Goal: Transaction & Acquisition: Book appointment/travel/reservation

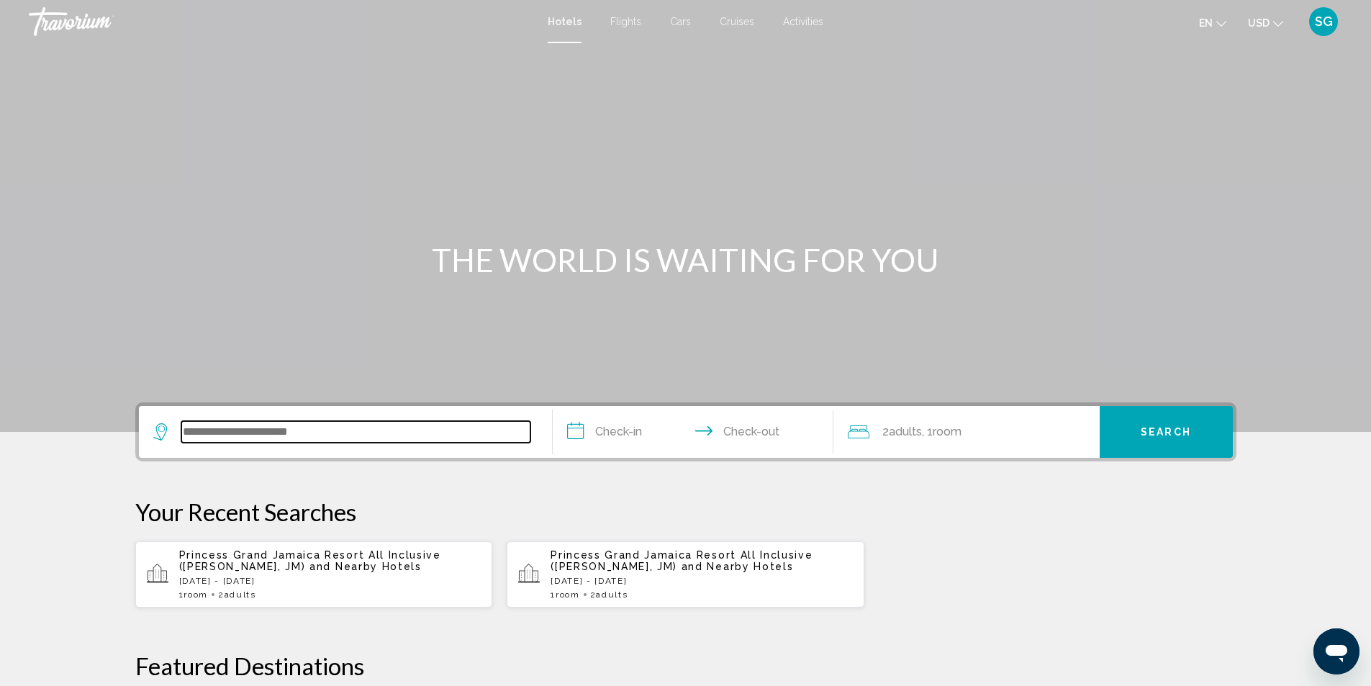
click at [256, 442] on input "Search widget" at bounding box center [355, 432] width 349 height 22
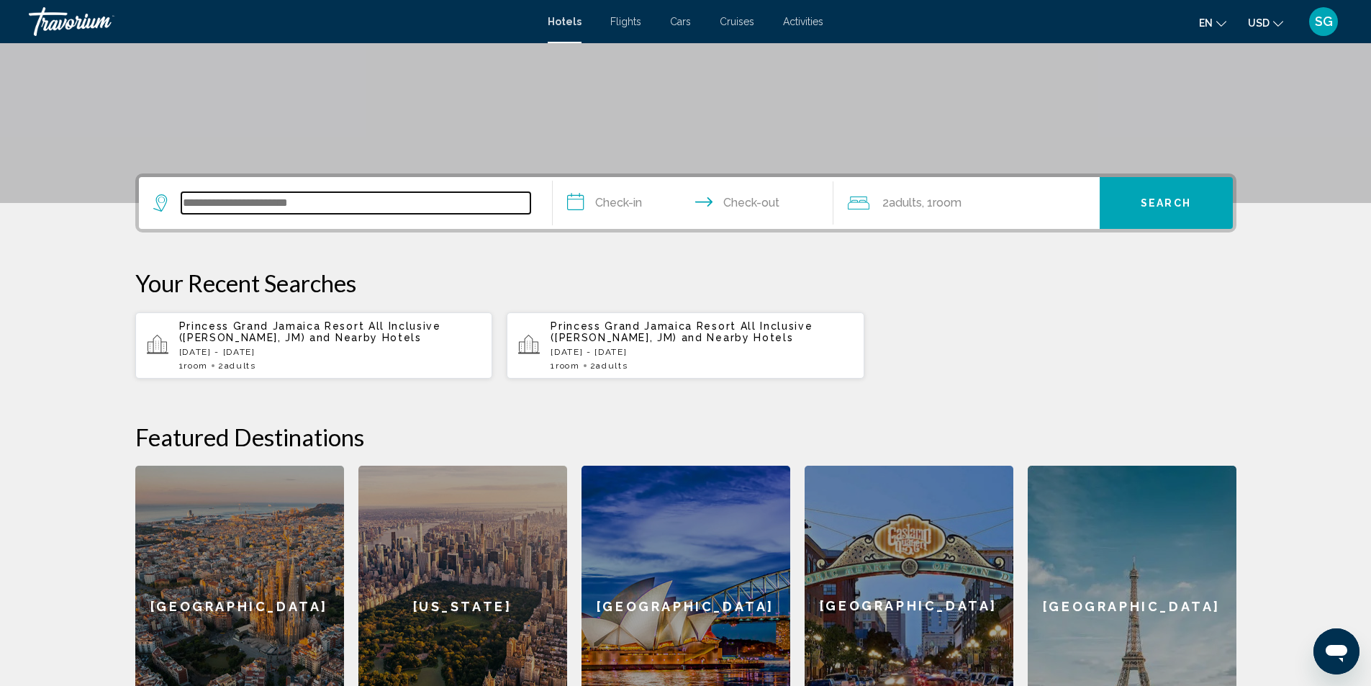
scroll to position [356, 0]
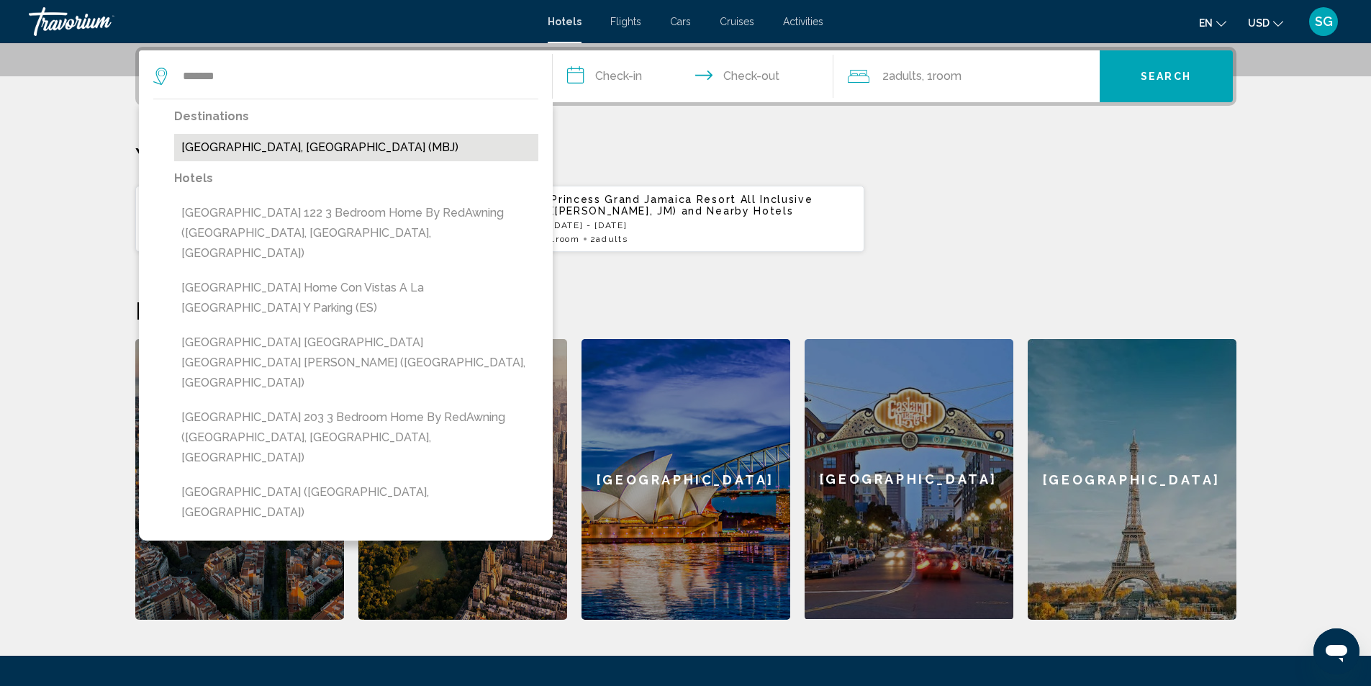
click at [283, 150] on button "[GEOGRAPHIC_DATA], [GEOGRAPHIC_DATA] (MBJ)" at bounding box center [356, 147] width 364 height 27
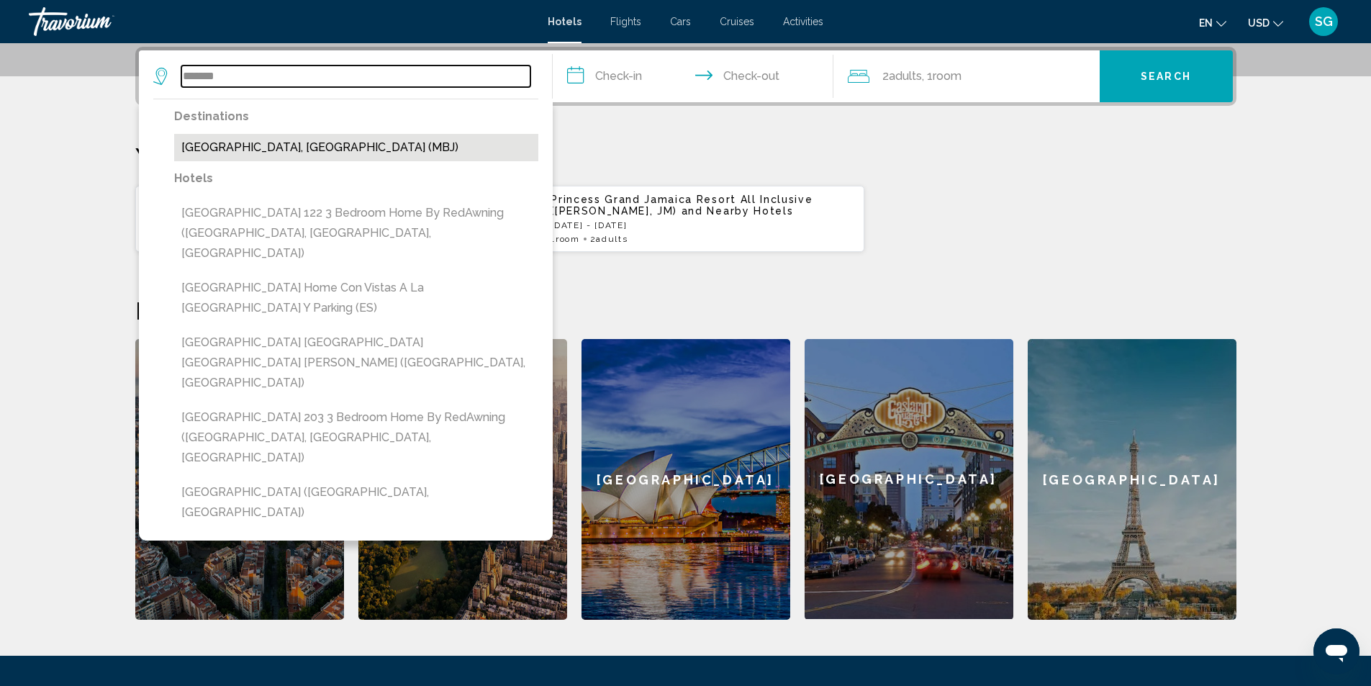
type input "**********"
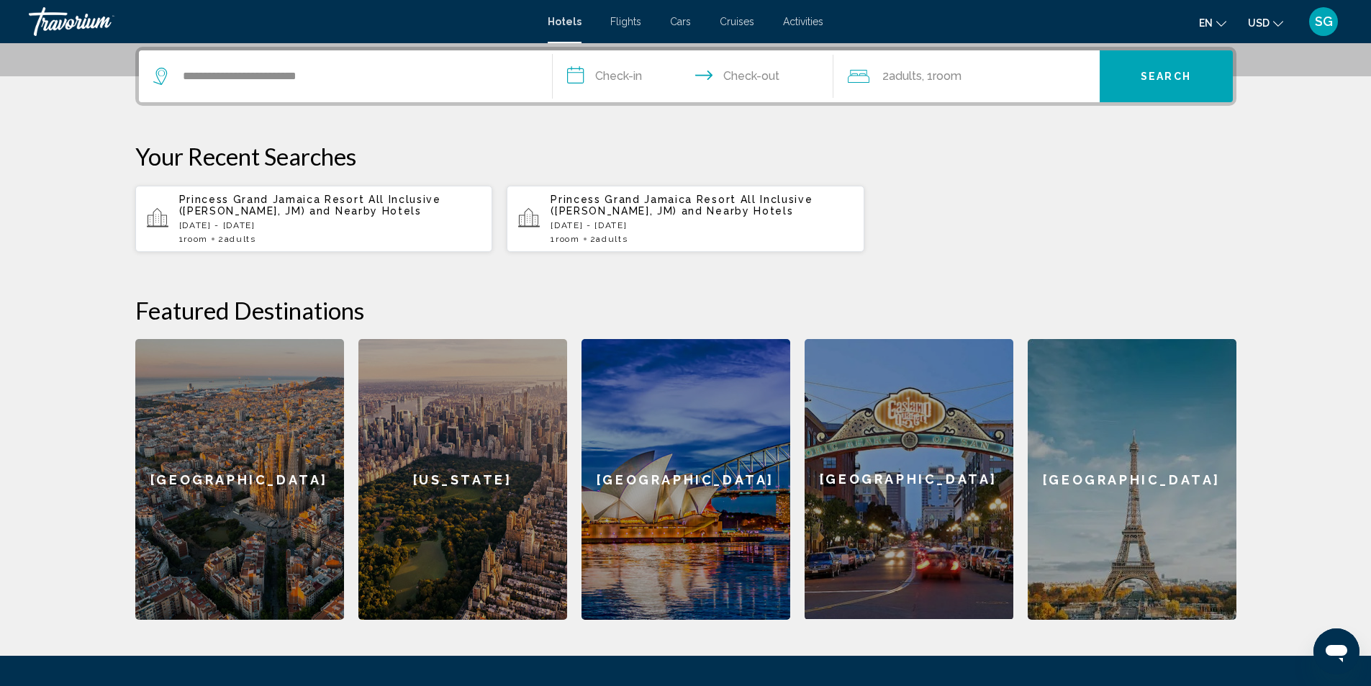
click at [620, 86] on input "**********" at bounding box center [696, 78] width 286 height 56
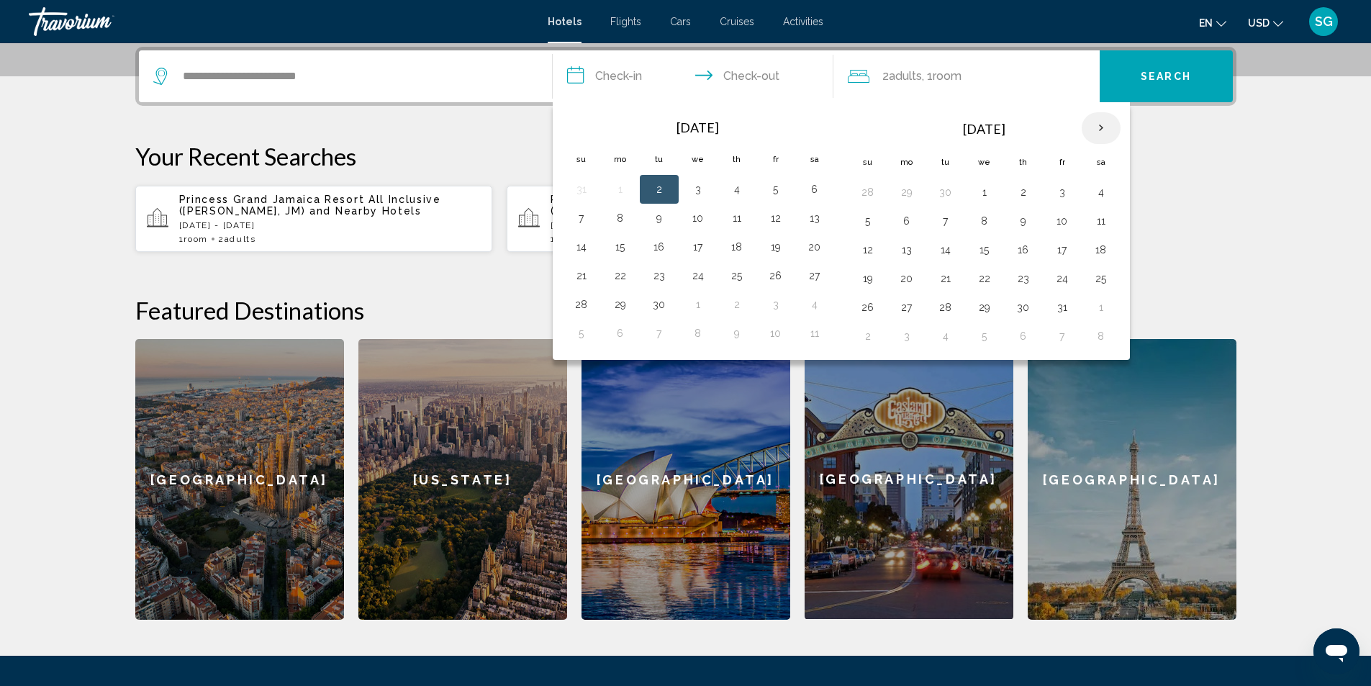
click at [1103, 127] on th "Next month" at bounding box center [1101, 128] width 39 height 32
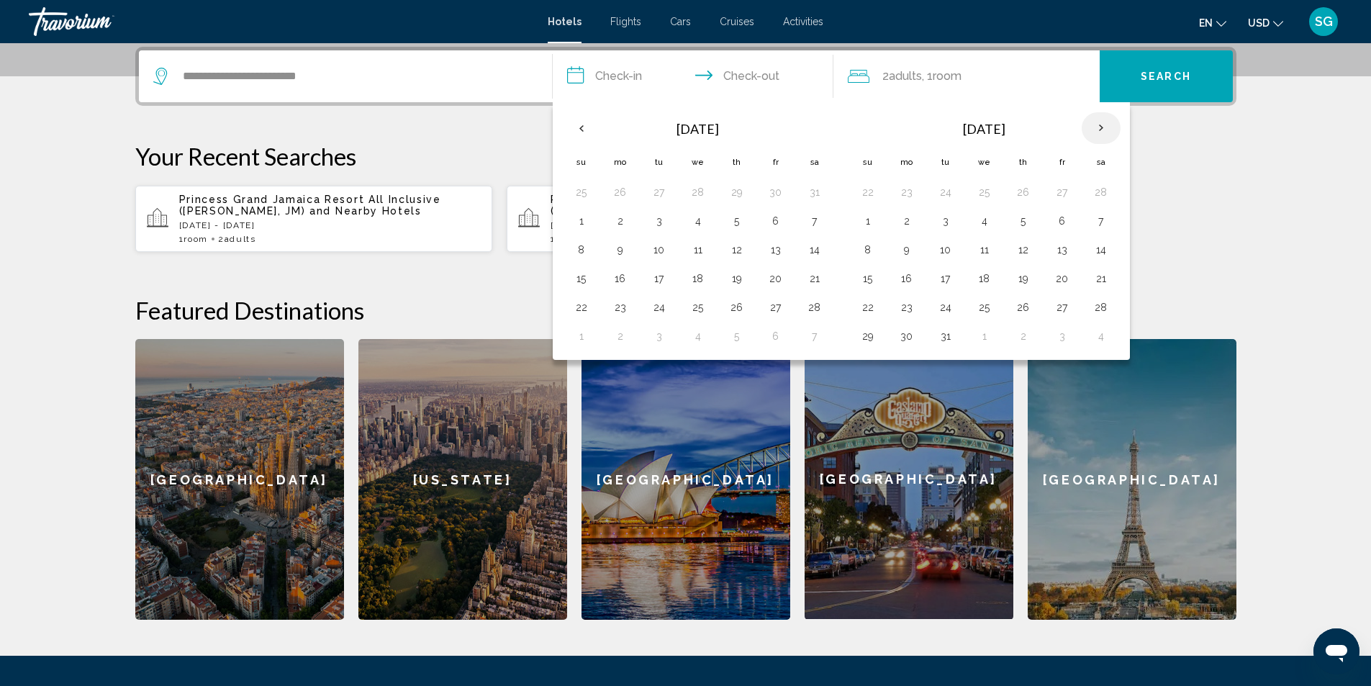
click at [1103, 127] on th "Next month" at bounding box center [1101, 128] width 39 height 32
click at [1060, 228] on button "10" at bounding box center [1062, 221] width 23 height 20
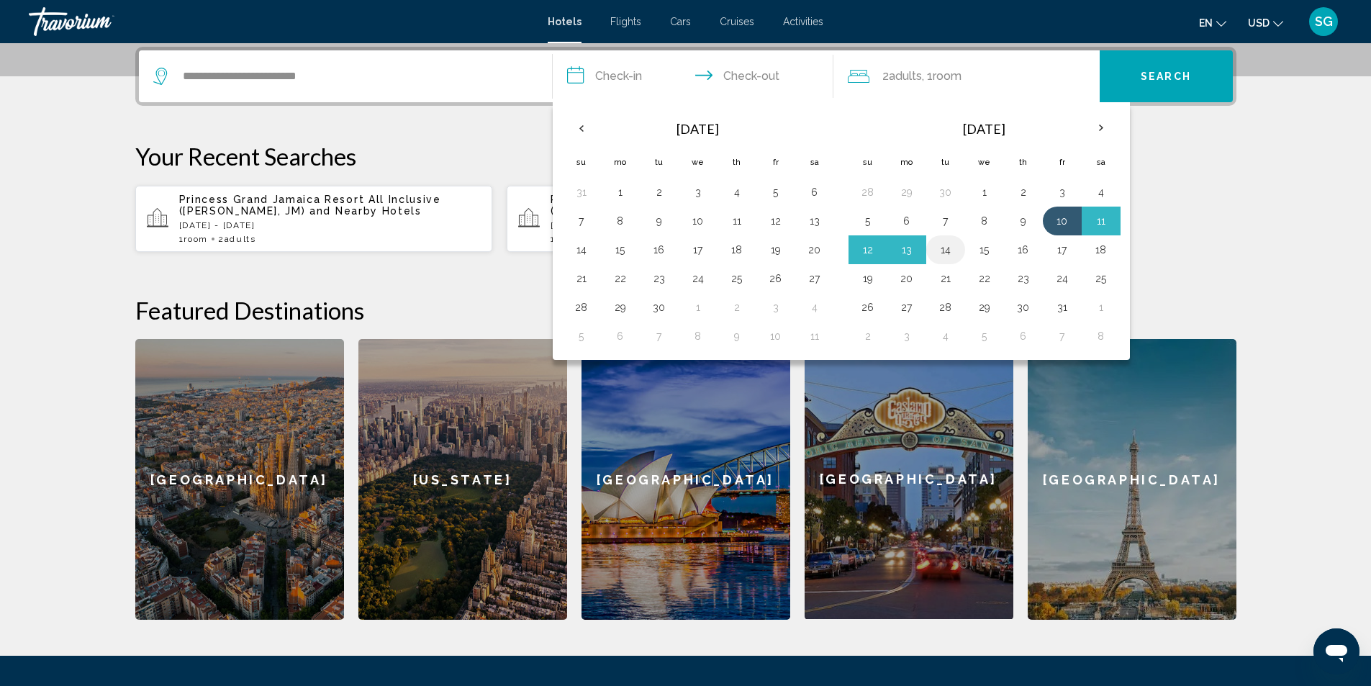
click at [941, 246] on button "14" at bounding box center [945, 250] width 23 height 20
type input "**********"
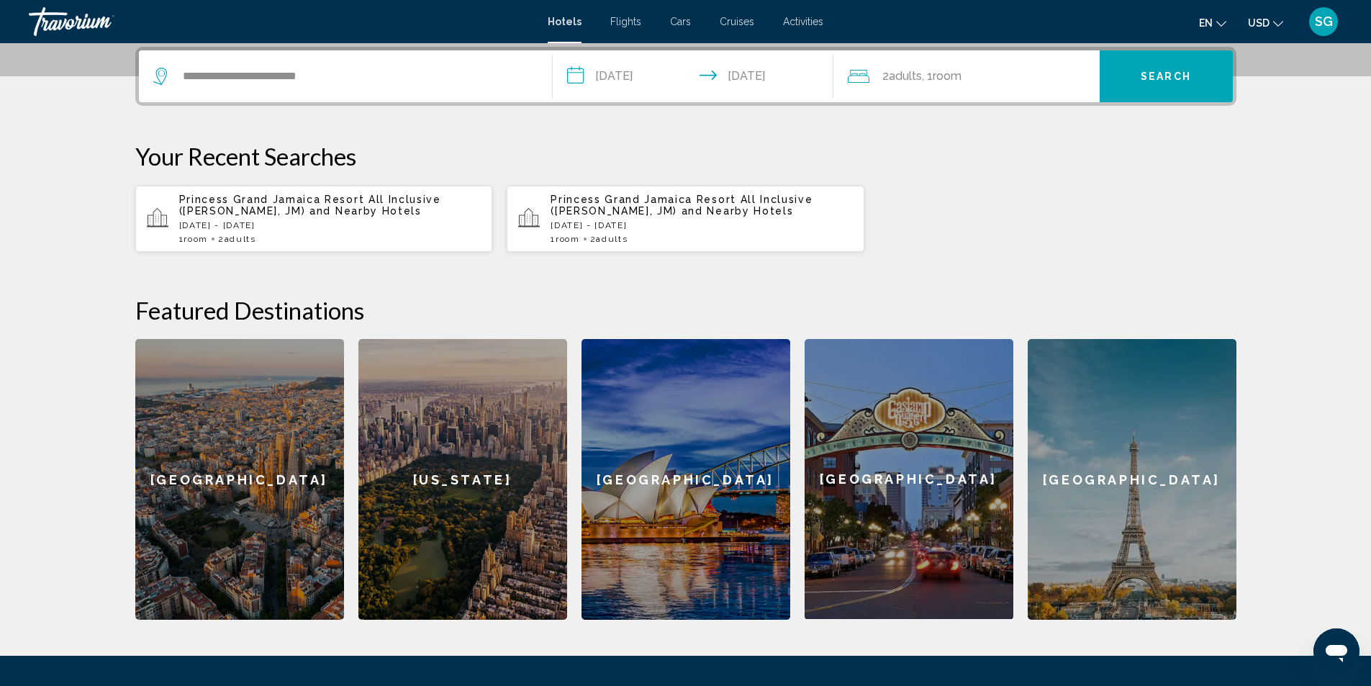
click at [1144, 73] on span "Search" at bounding box center [1166, 77] width 50 height 12
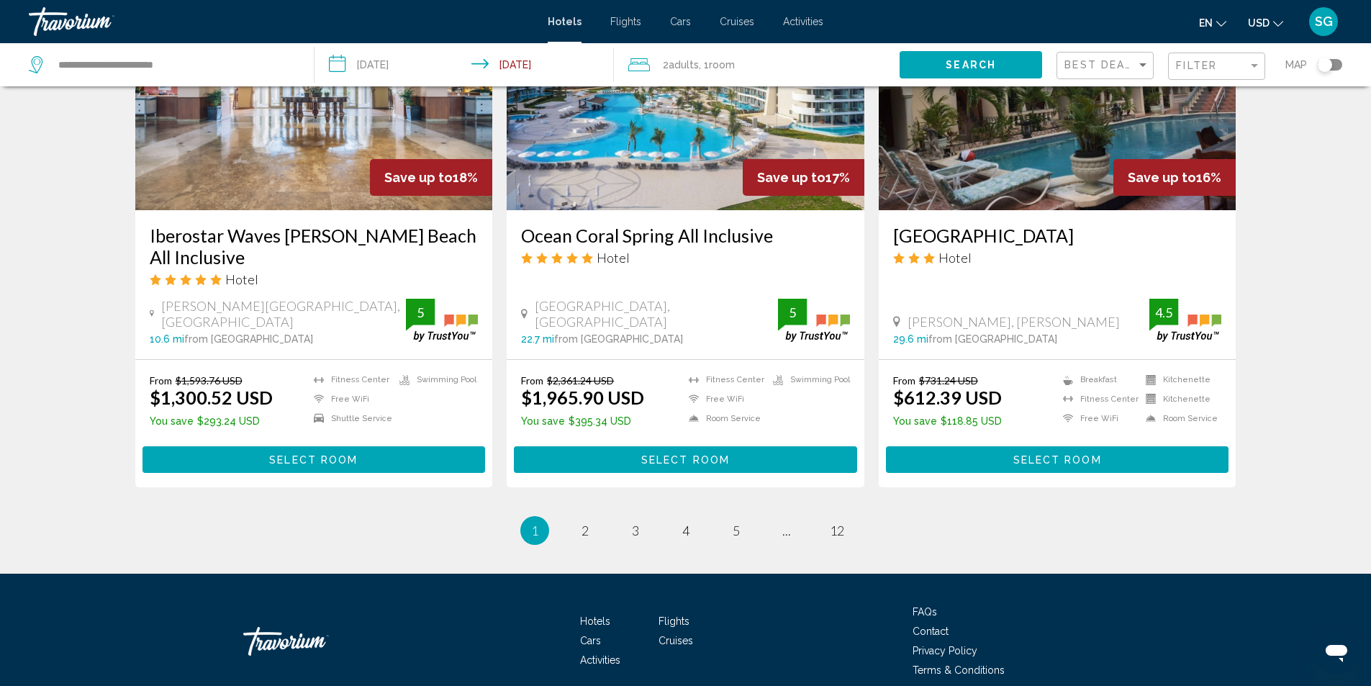
scroll to position [1850, 0]
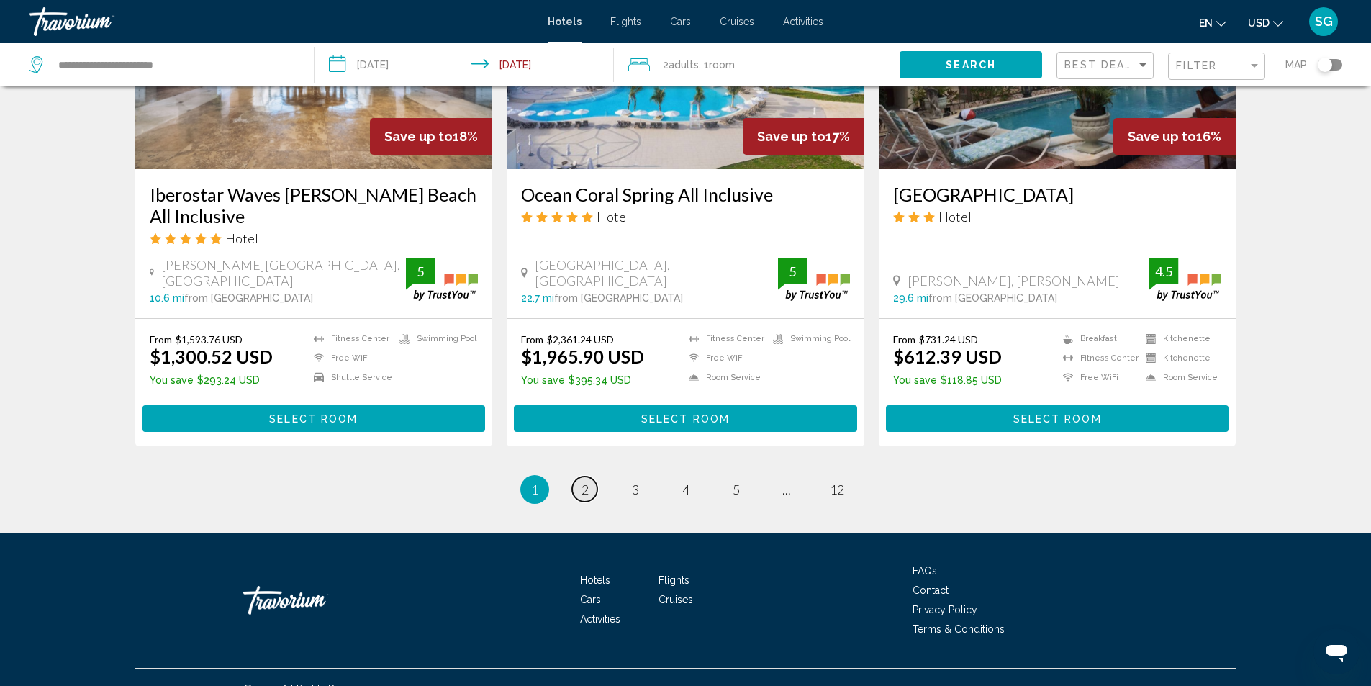
click at [588, 482] on span "2" at bounding box center [585, 490] width 7 height 16
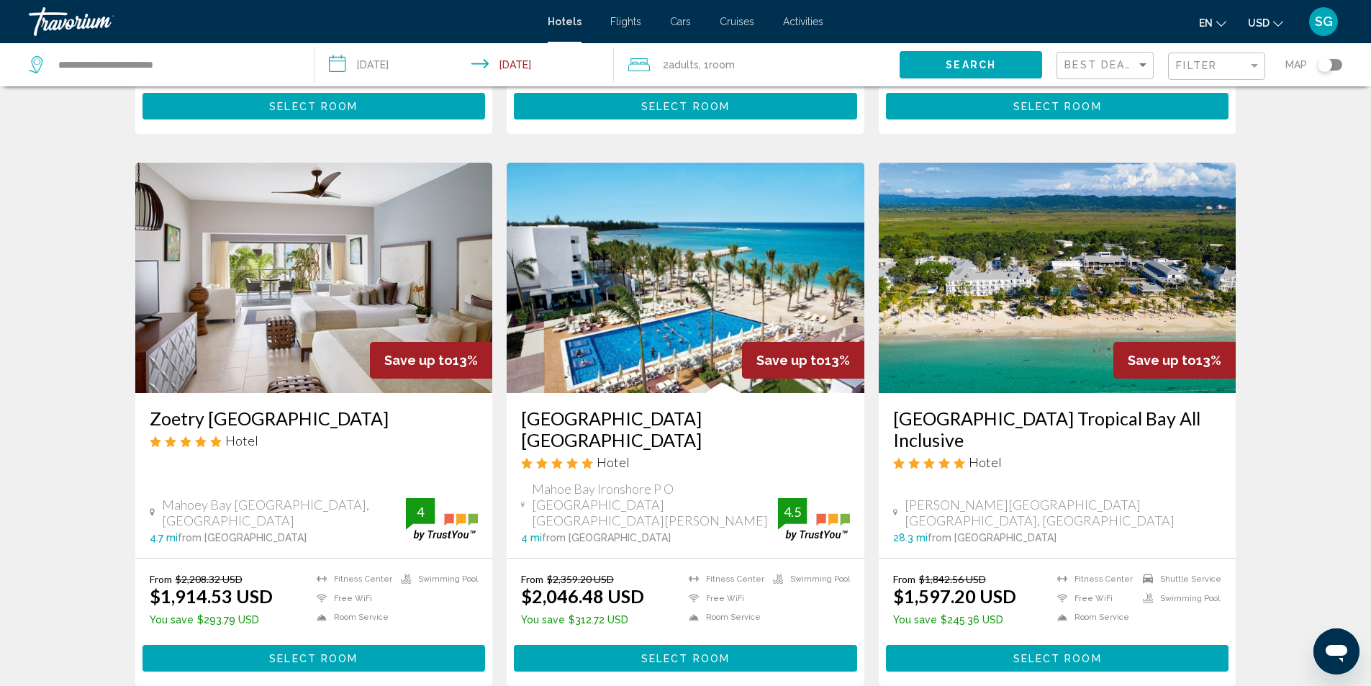
scroll to position [1655, 0]
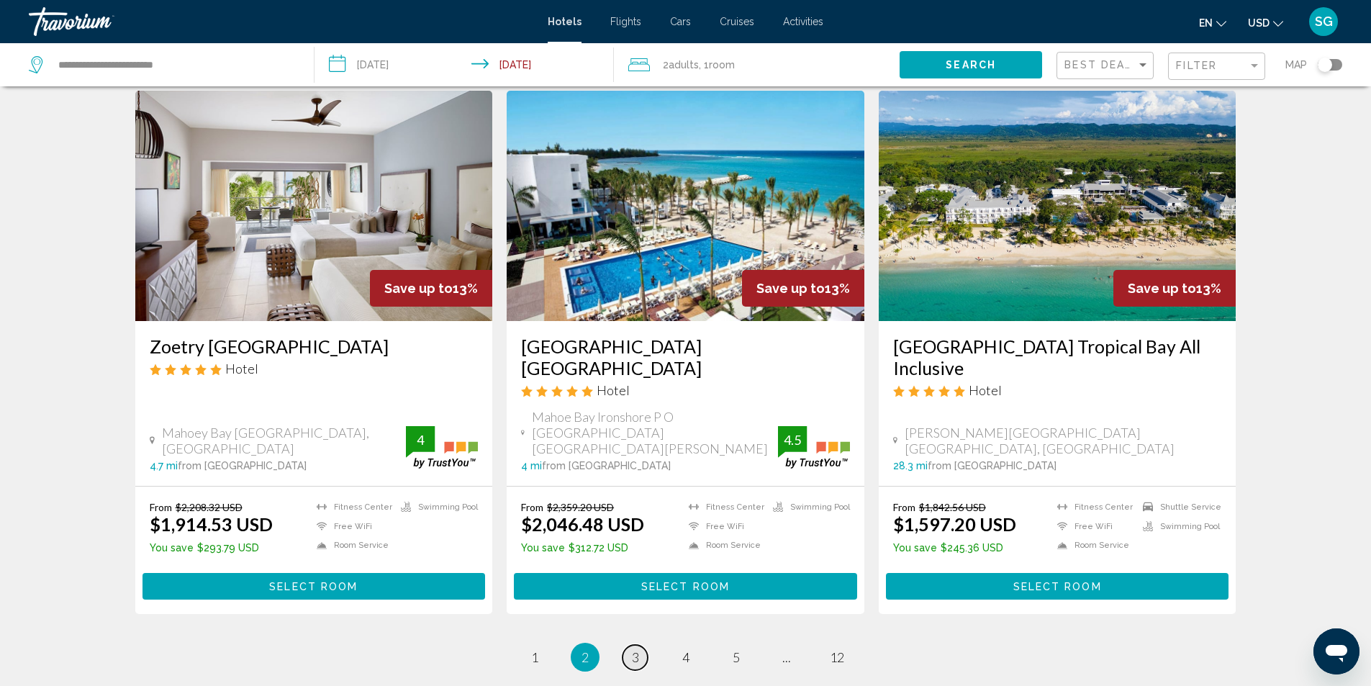
click at [632, 649] on span "3" at bounding box center [635, 657] width 7 height 16
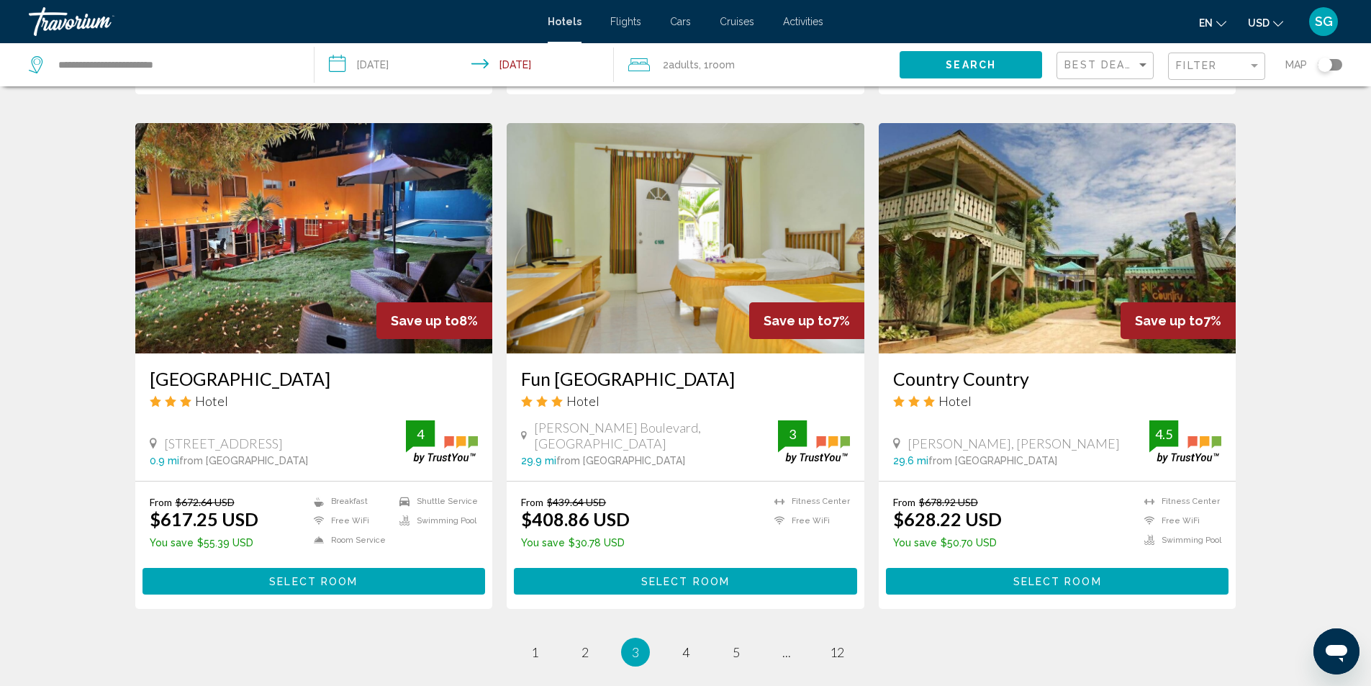
scroll to position [1790, 0]
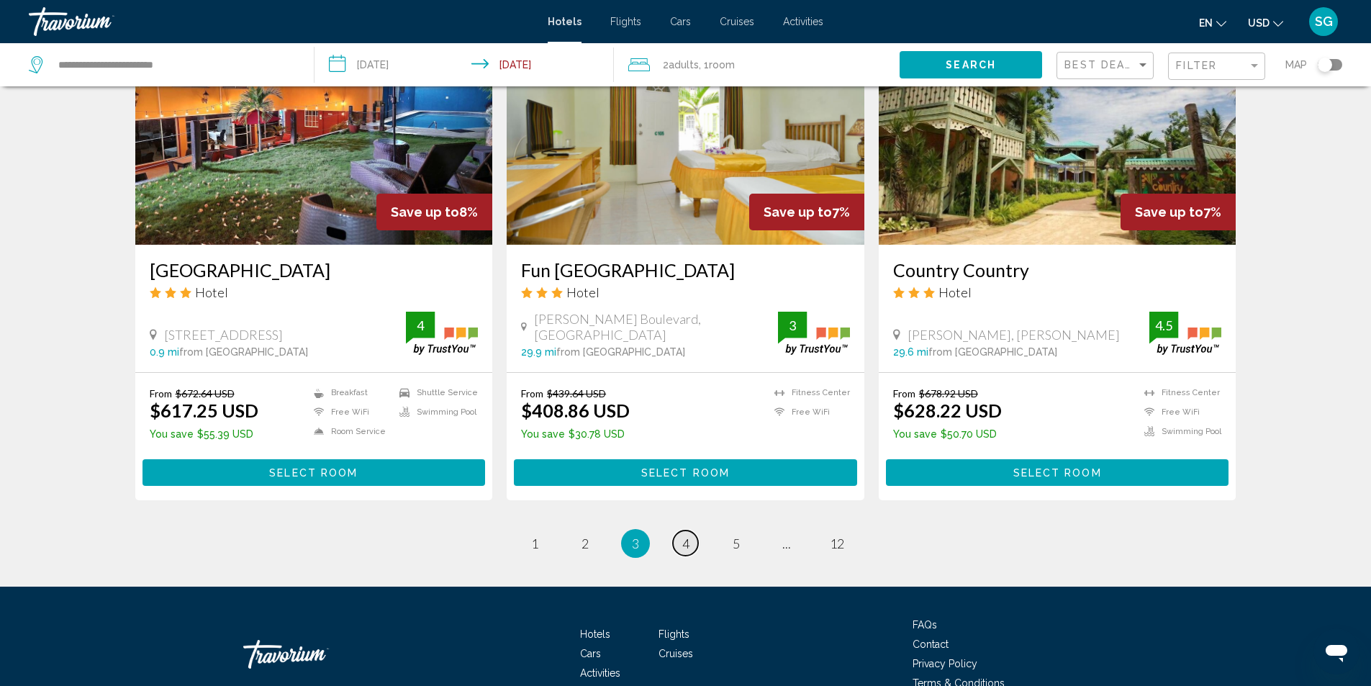
click at [693, 530] on link "page 4" at bounding box center [685, 542] width 25 height 25
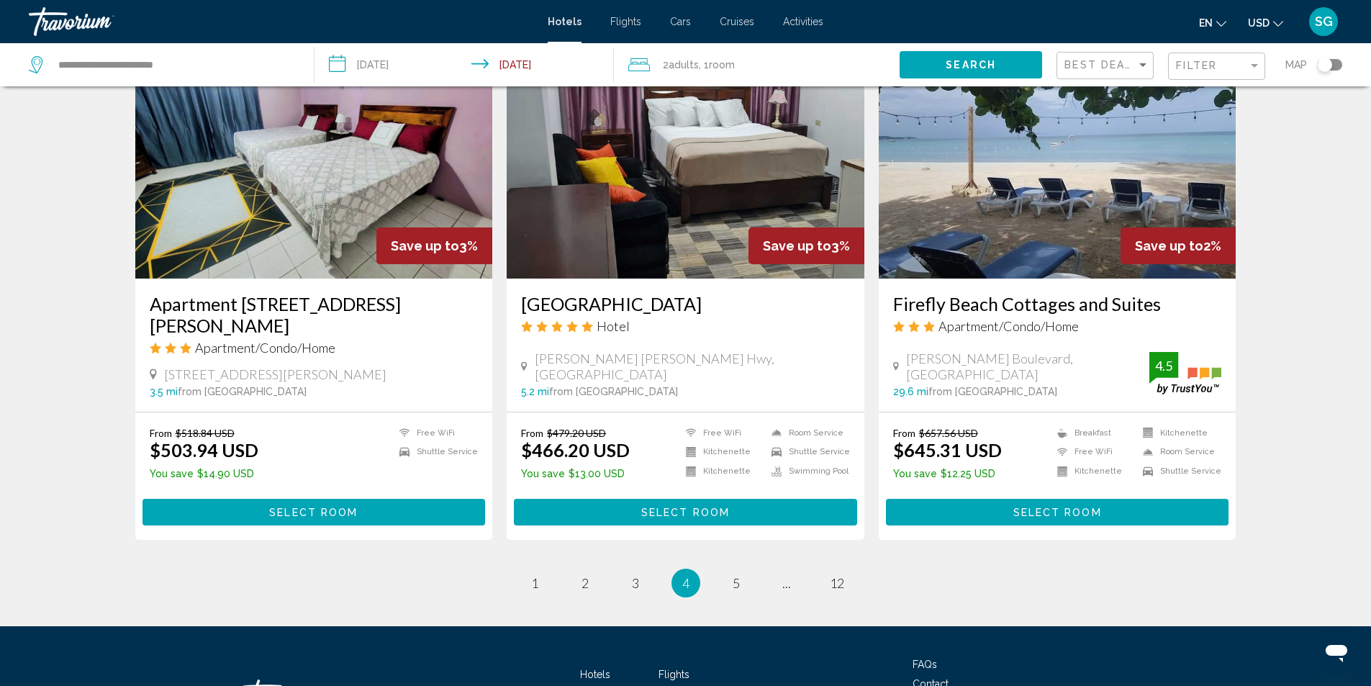
scroll to position [1655, 0]
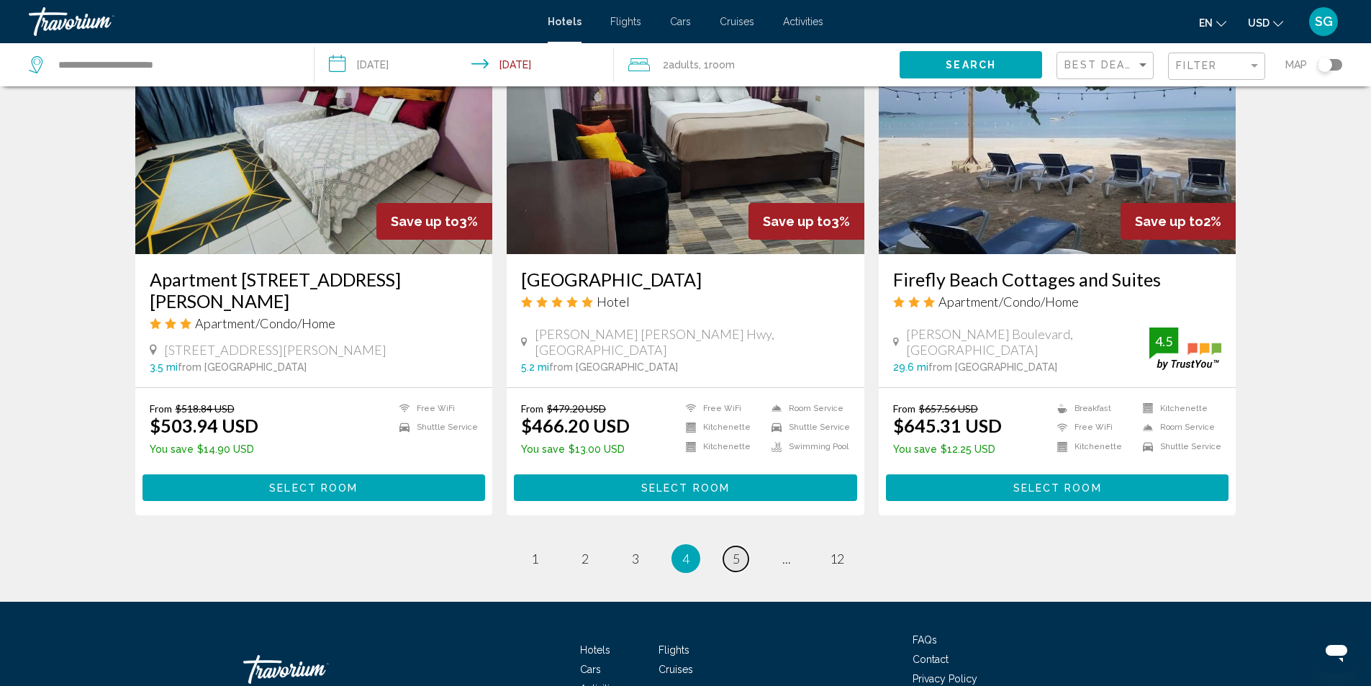
click at [736, 554] on span "5" at bounding box center [736, 559] width 7 height 16
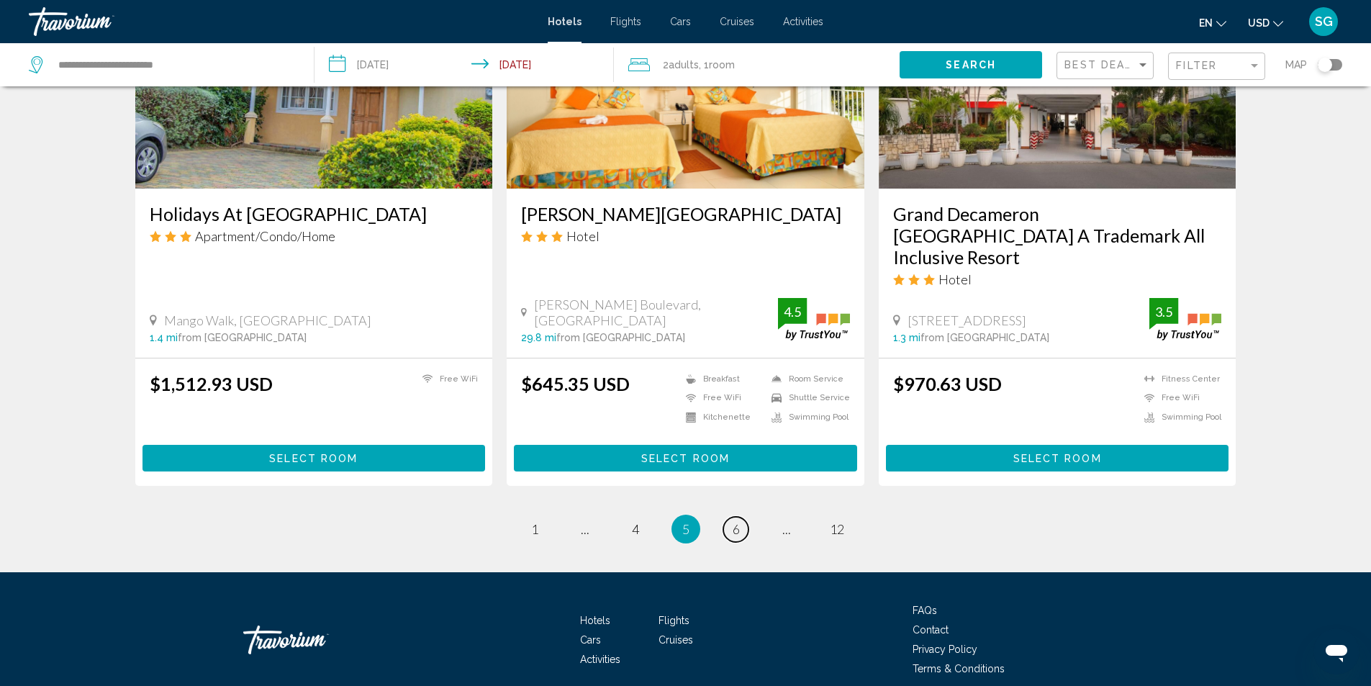
scroll to position [1753, 0]
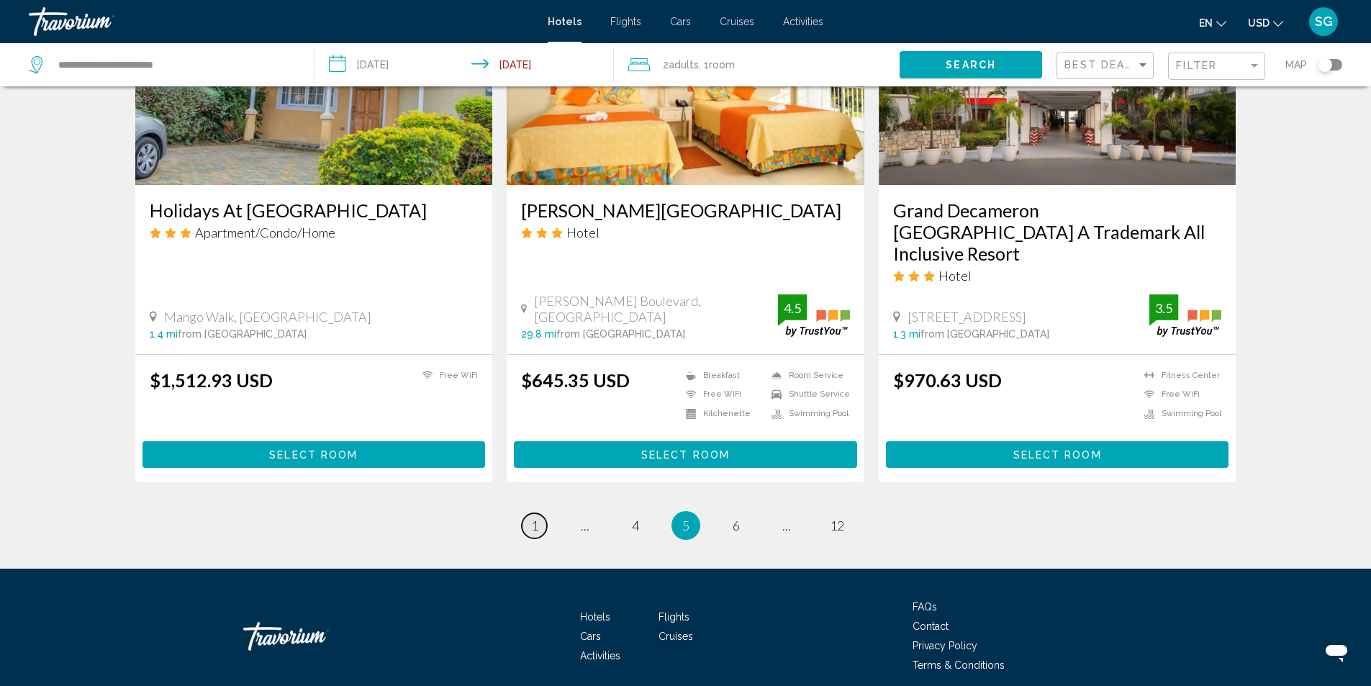
click at [544, 513] on link "page 1" at bounding box center [534, 525] width 25 height 25
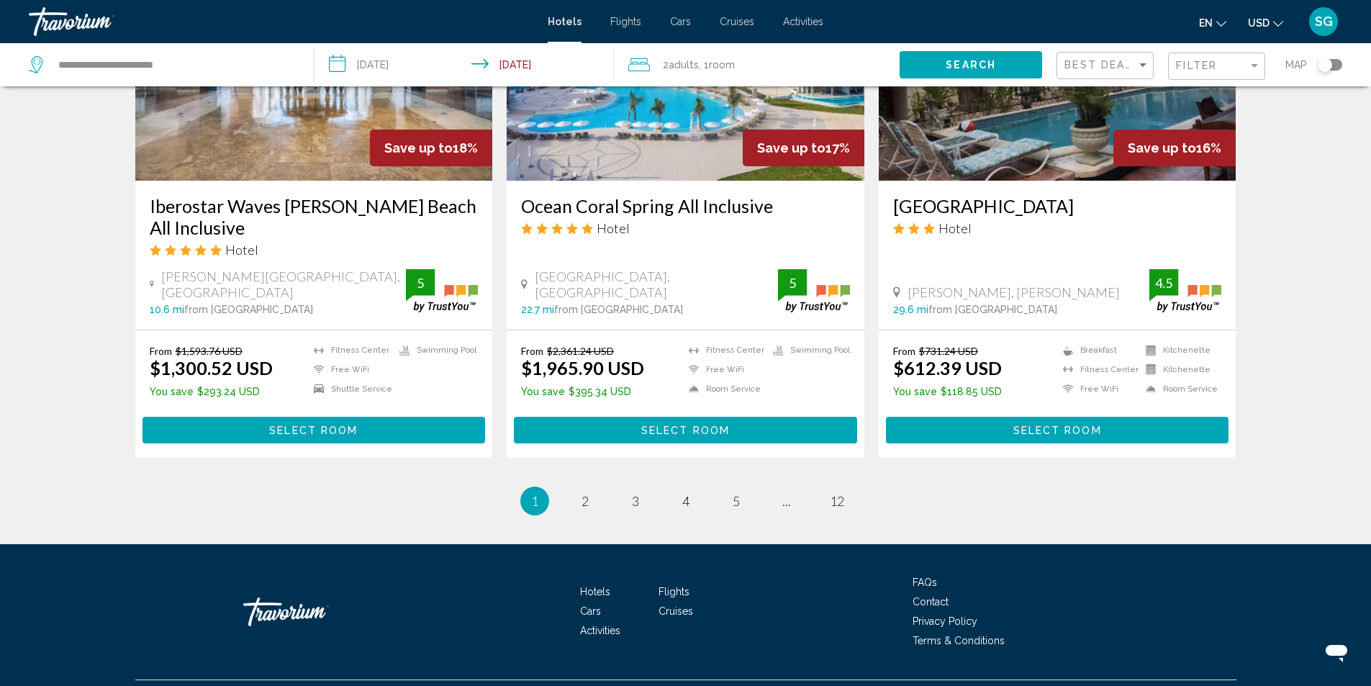
scroll to position [1850, 0]
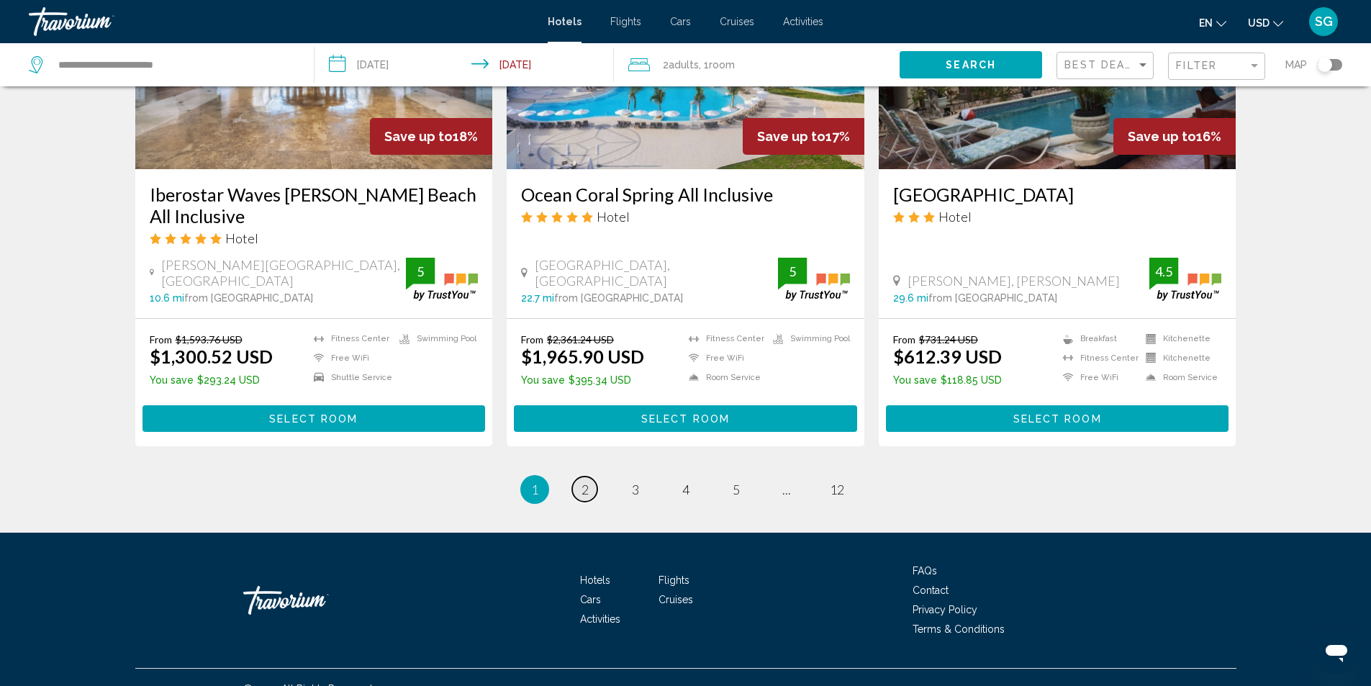
click at [589, 476] on link "page 2" at bounding box center [584, 488] width 25 height 25
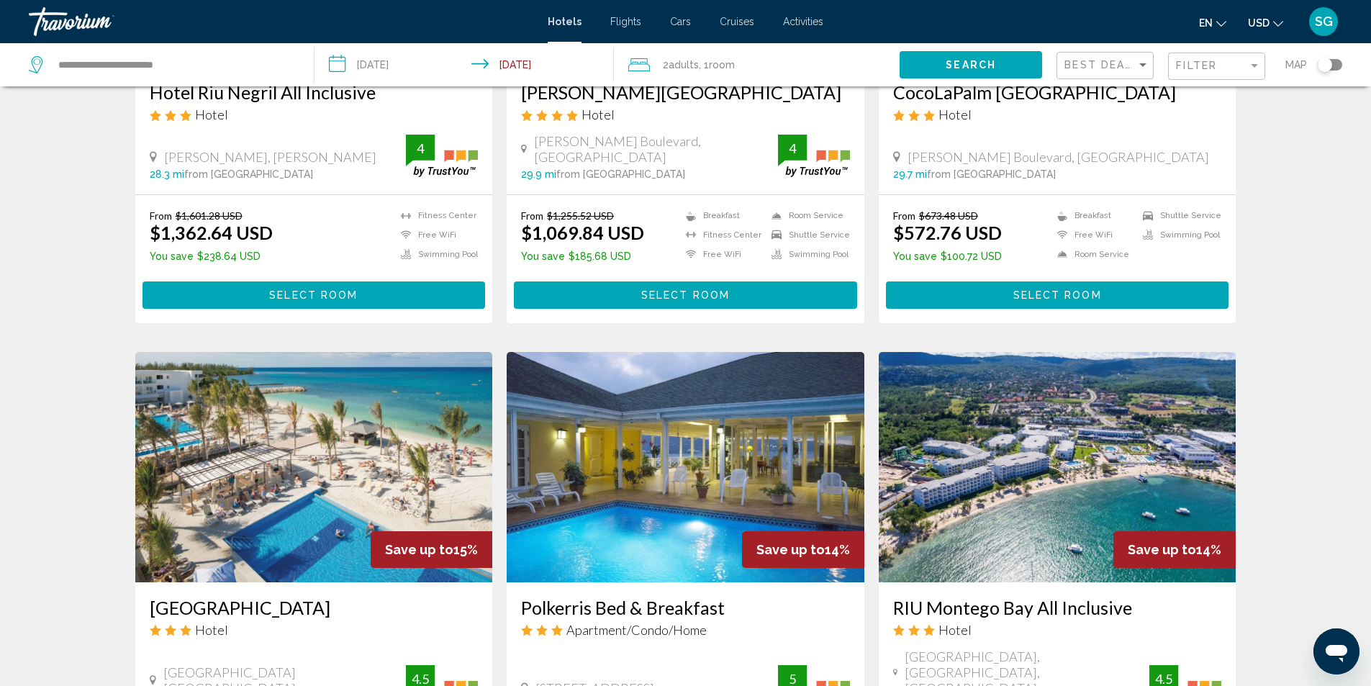
scroll to position [936, 0]
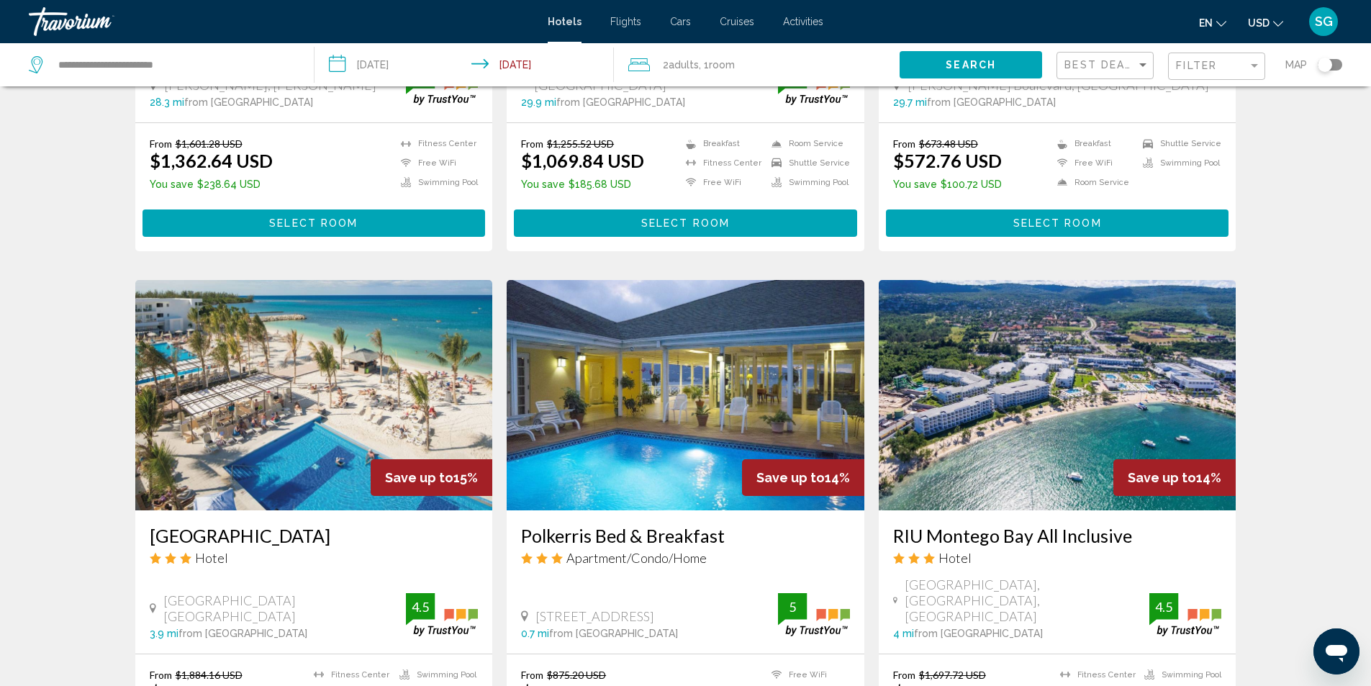
click at [319, 394] on img "Main content" at bounding box center [314, 395] width 358 height 230
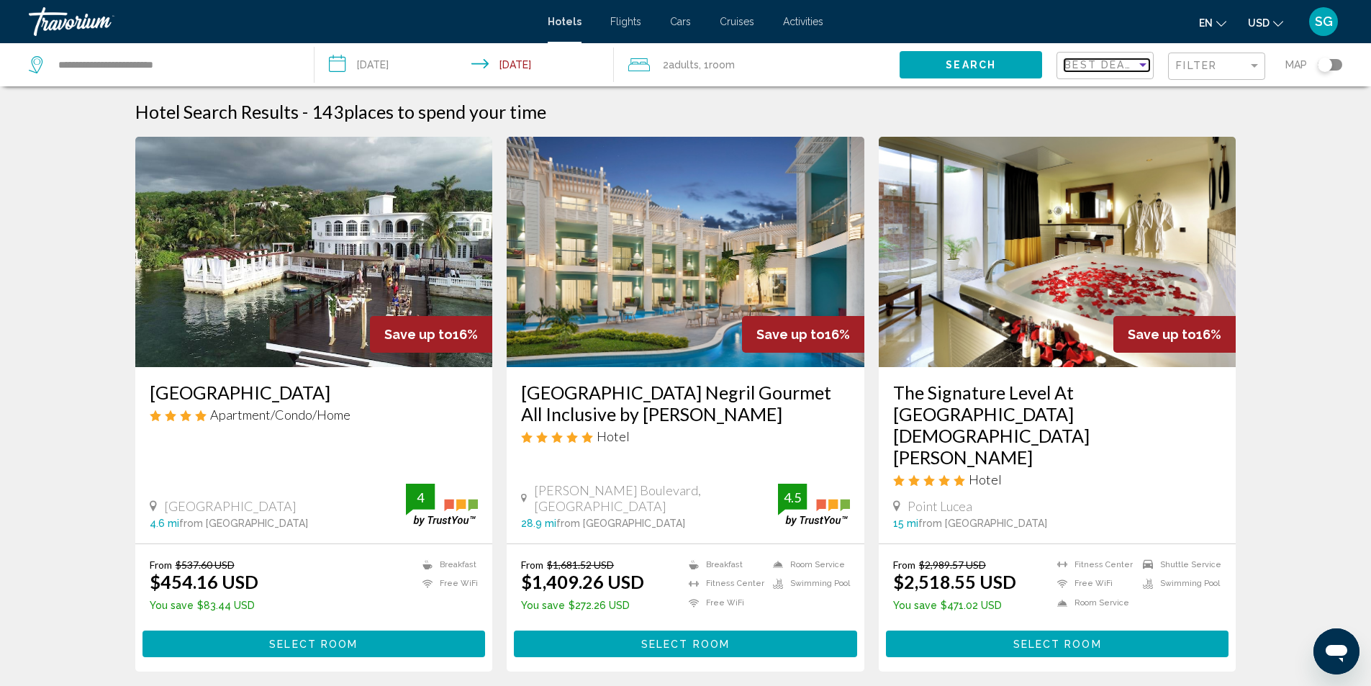
click at [1147, 69] on div "Sort by" at bounding box center [1143, 65] width 13 height 12
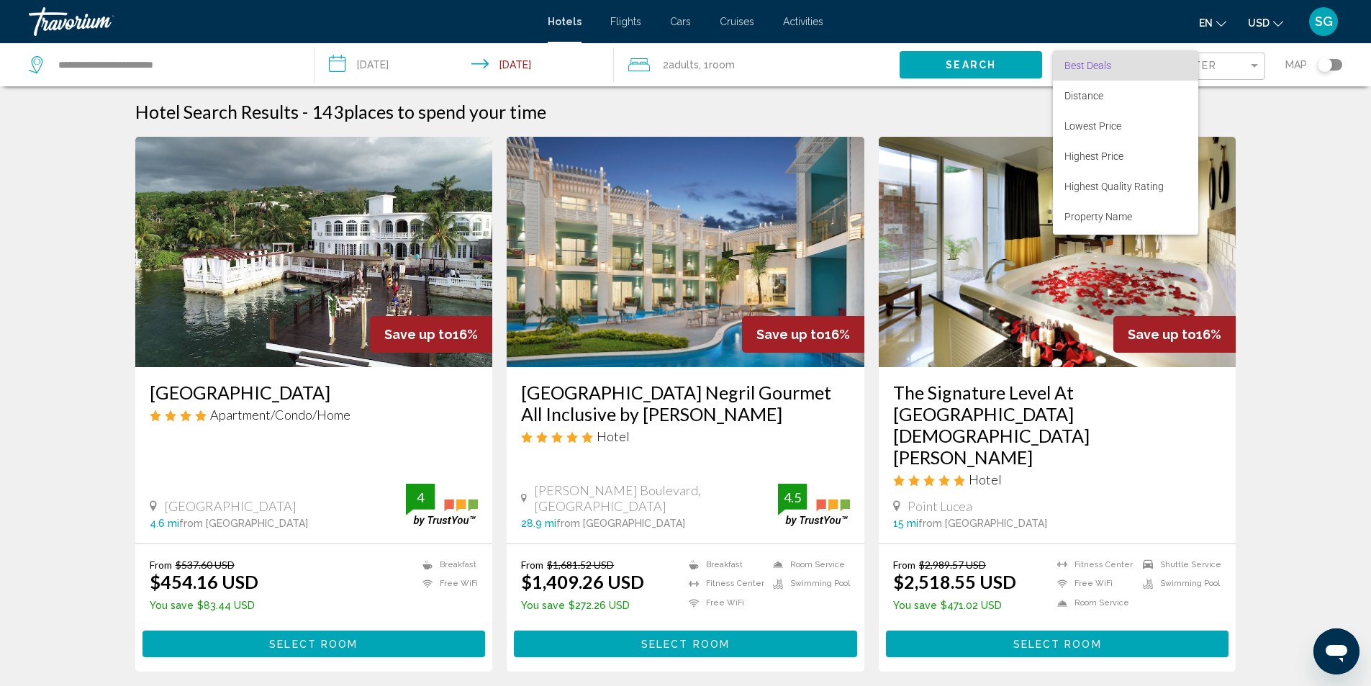
click at [1254, 66] on div at bounding box center [685, 343] width 1371 height 686
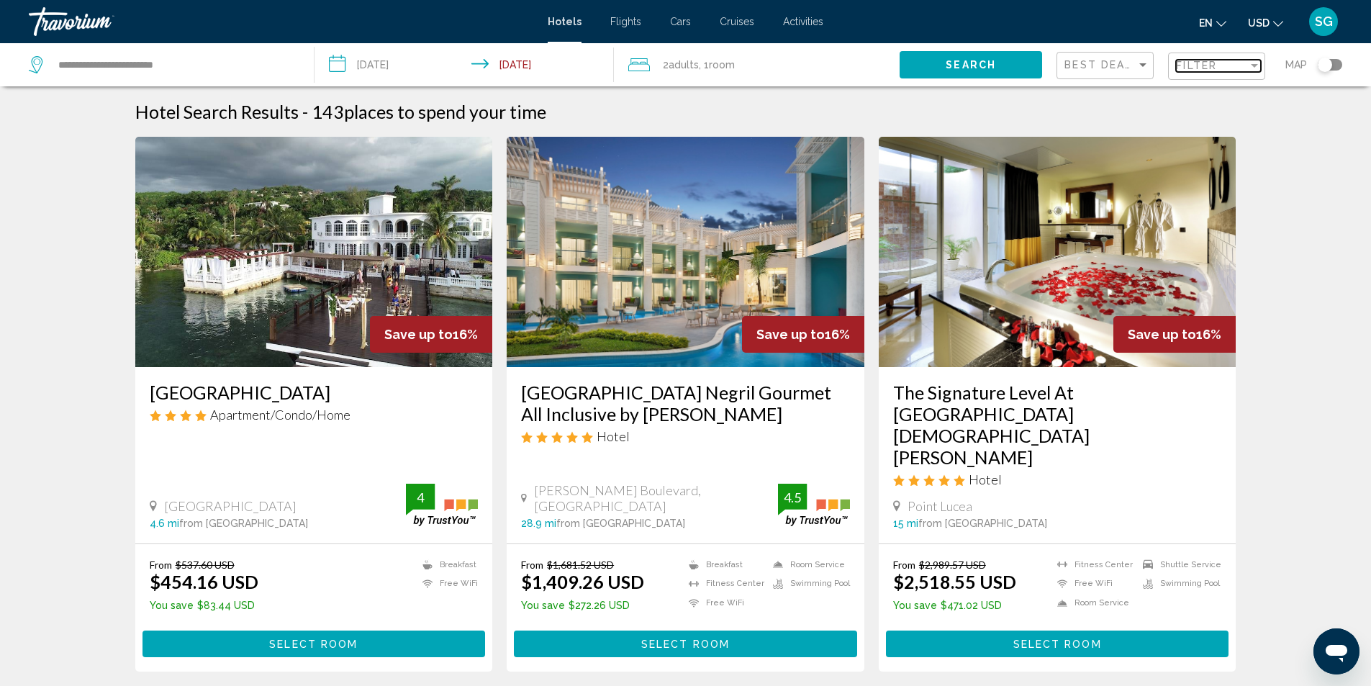
click at [1256, 65] on div "Filter" at bounding box center [1254, 66] width 7 height 4
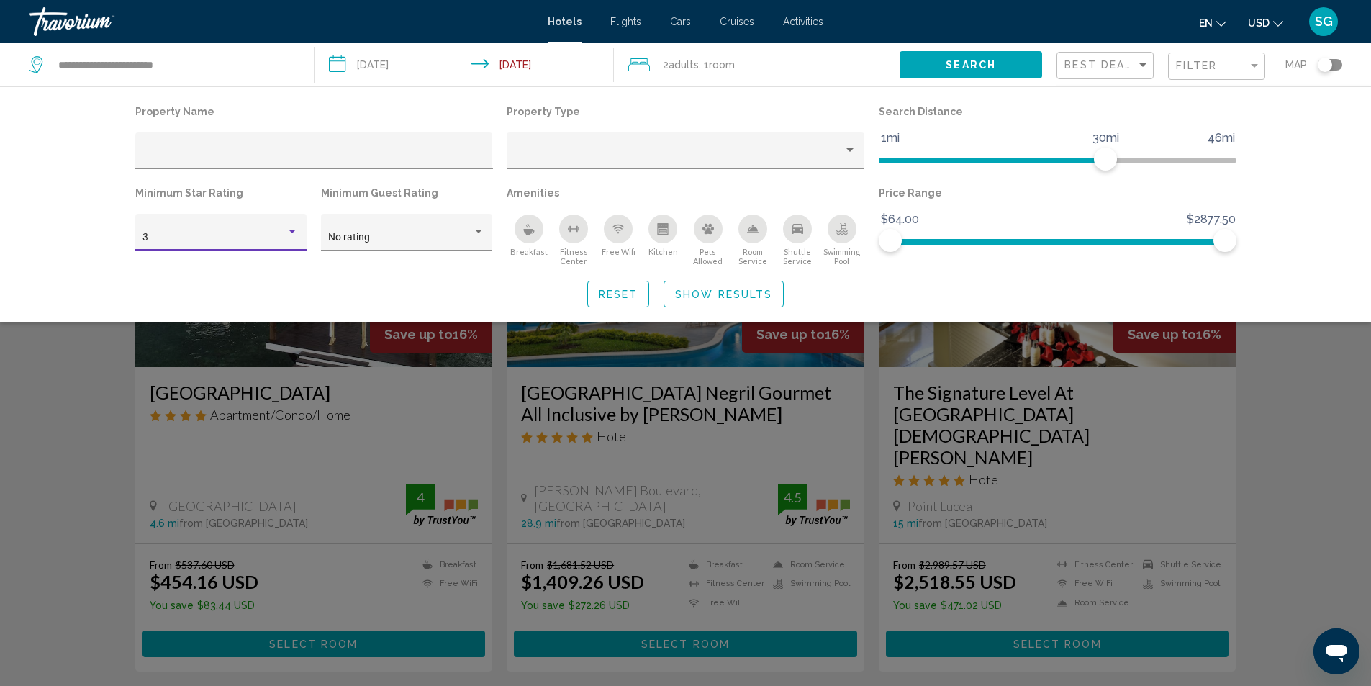
click at [293, 232] on div "Hotel Filters" at bounding box center [292, 232] width 7 height 4
click at [263, 263] on span "4" at bounding box center [221, 268] width 156 height 30
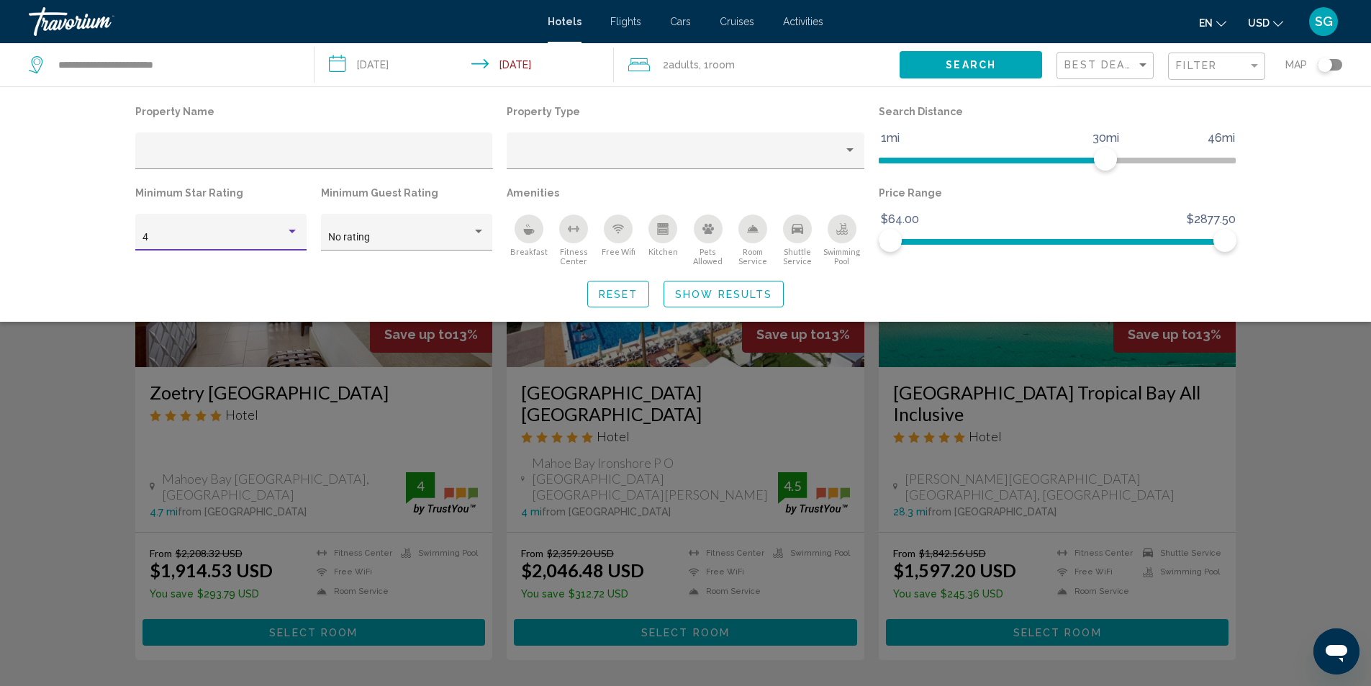
click at [692, 299] on span "Show Results" at bounding box center [723, 295] width 97 height 12
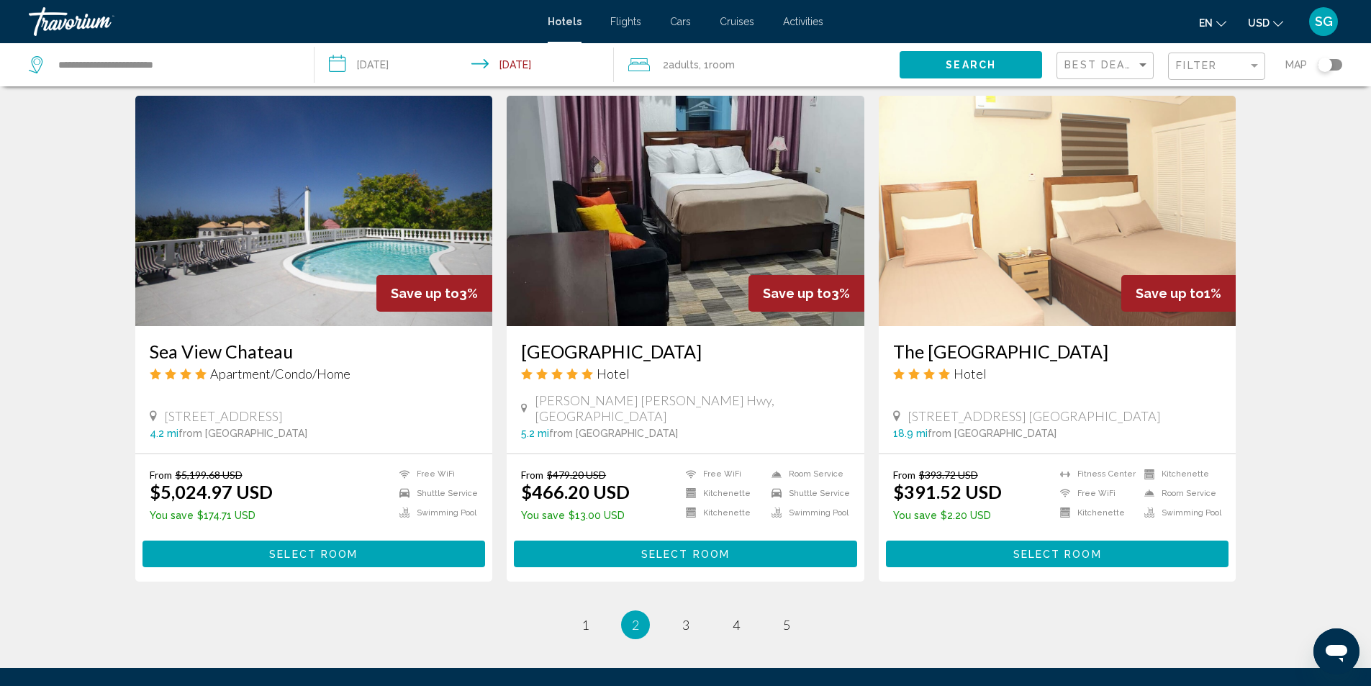
scroll to position [1785, 0]
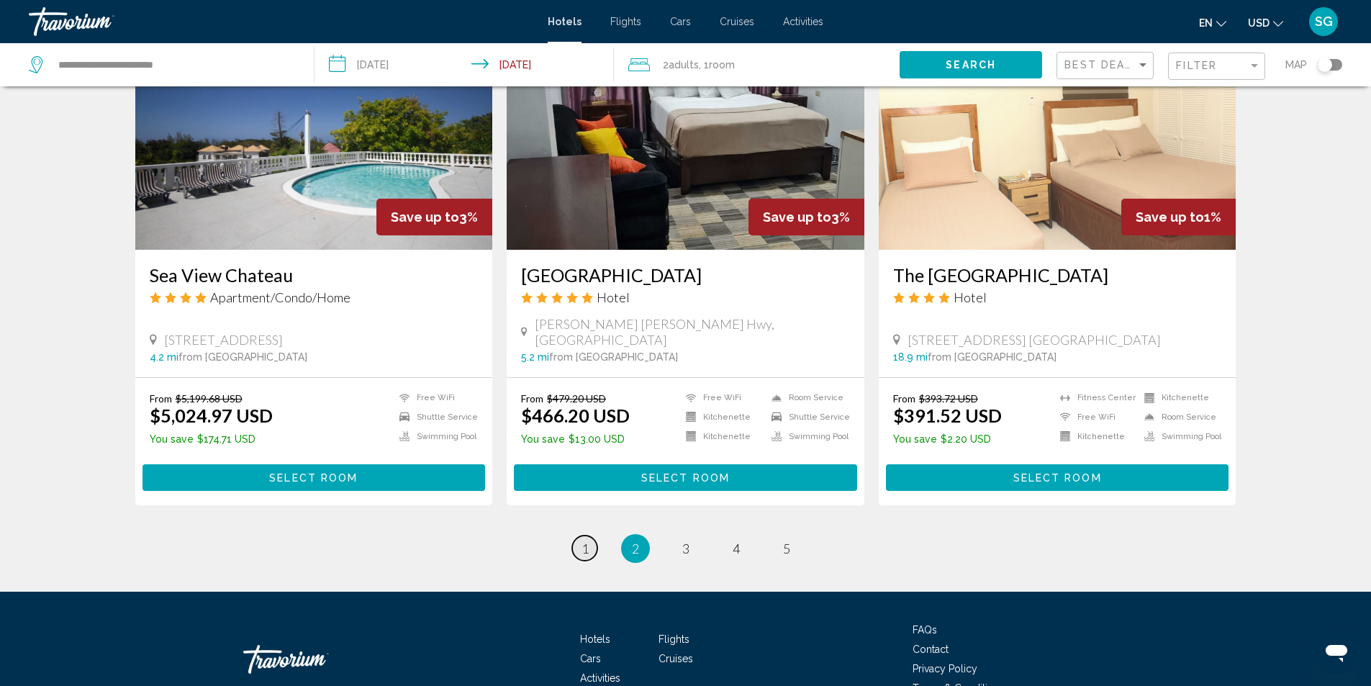
click at [582, 541] on span "1" at bounding box center [585, 549] width 7 height 16
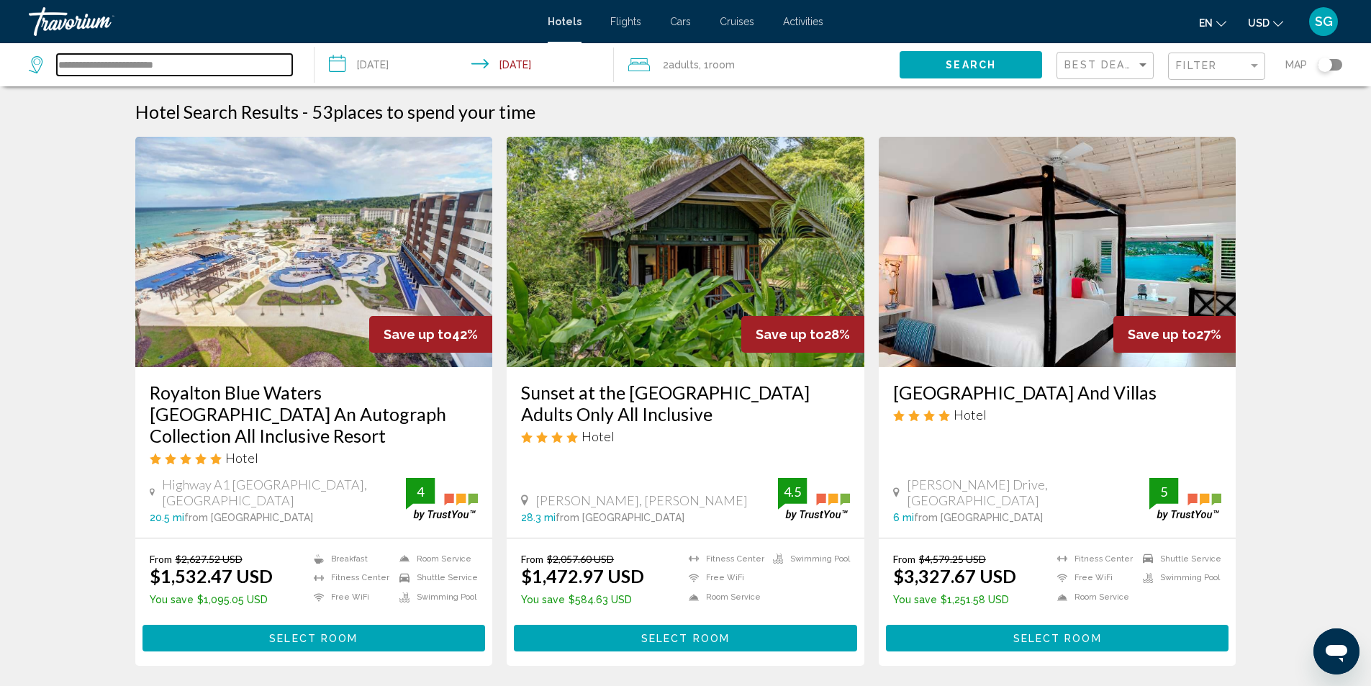
click at [142, 58] on input "**********" at bounding box center [174, 65] width 235 height 22
drag, startPoint x: 200, startPoint y: 68, endPoint x: 0, endPoint y: 94, distance: 201.9
type input "*"
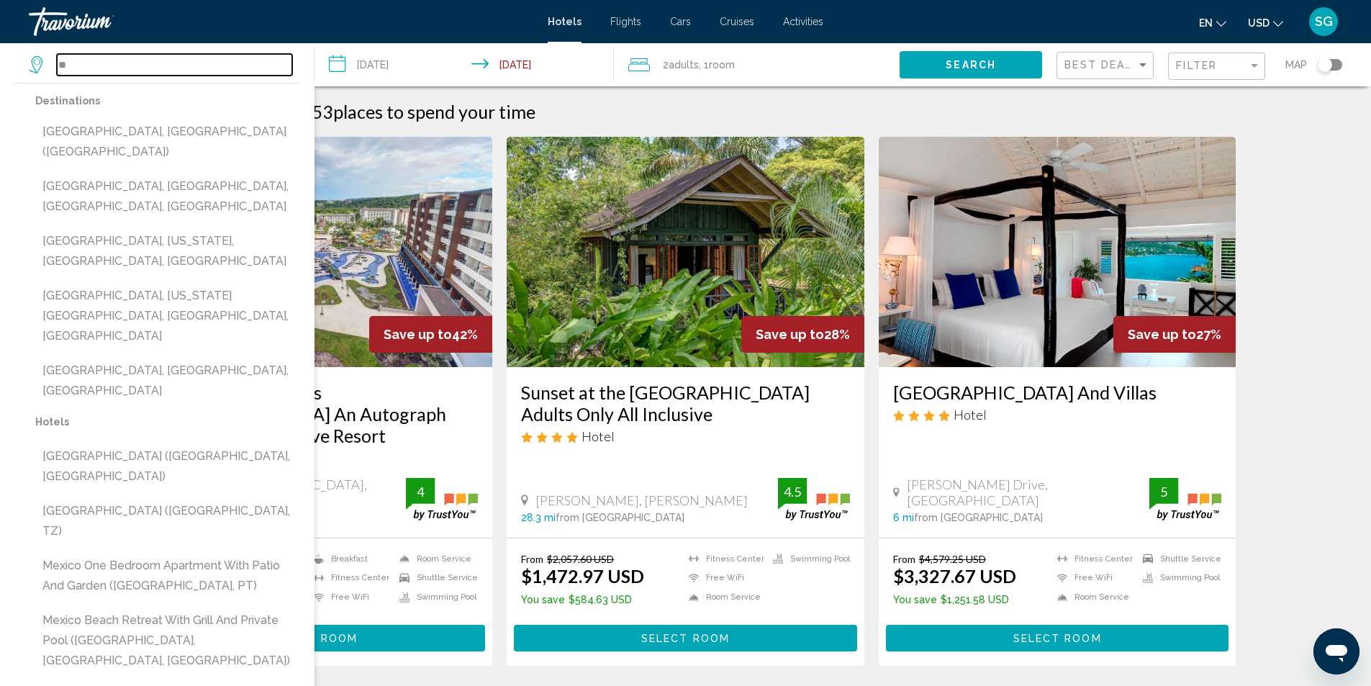
type input "*"
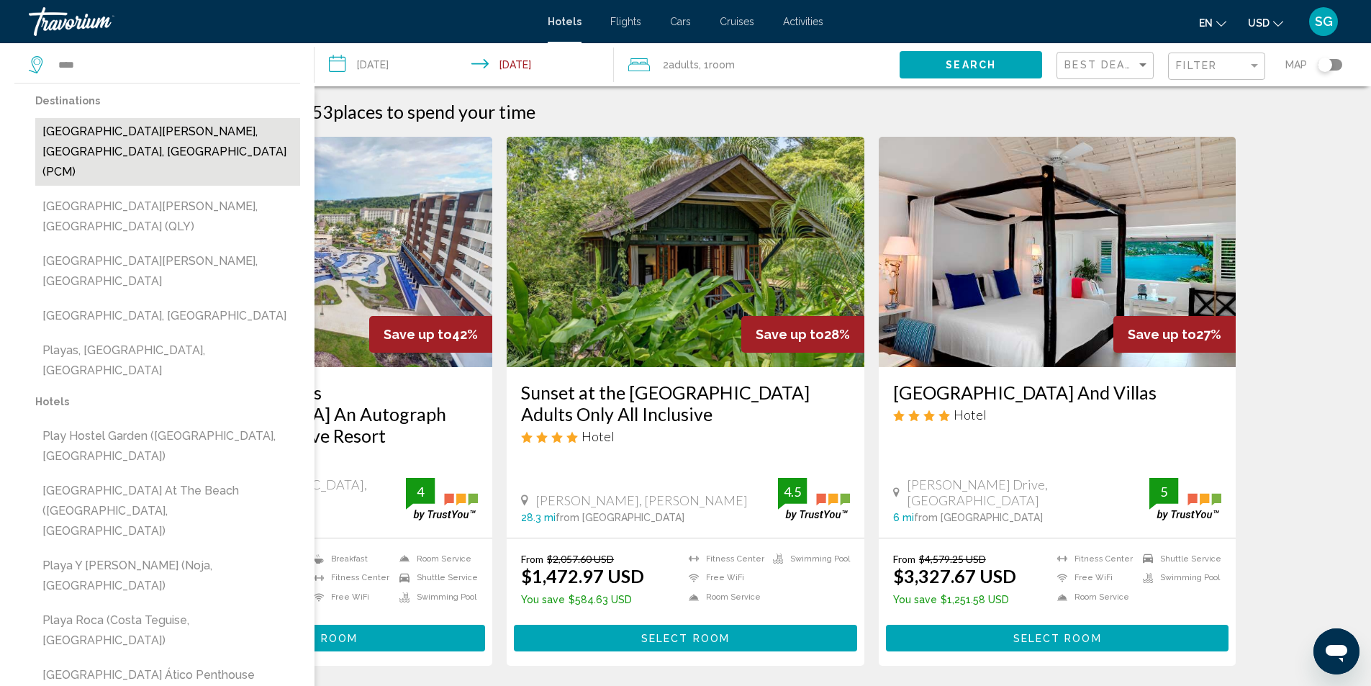
click at [130, 129] on button "[GEOGRAPHIC_DATA][PERSON_NAME], [GEOGRAPHIC_DATA], [GEOGRAPHIC_DATA] (PCM)" at bounding box center [167, 152] width 265 height 68
type input "**********"
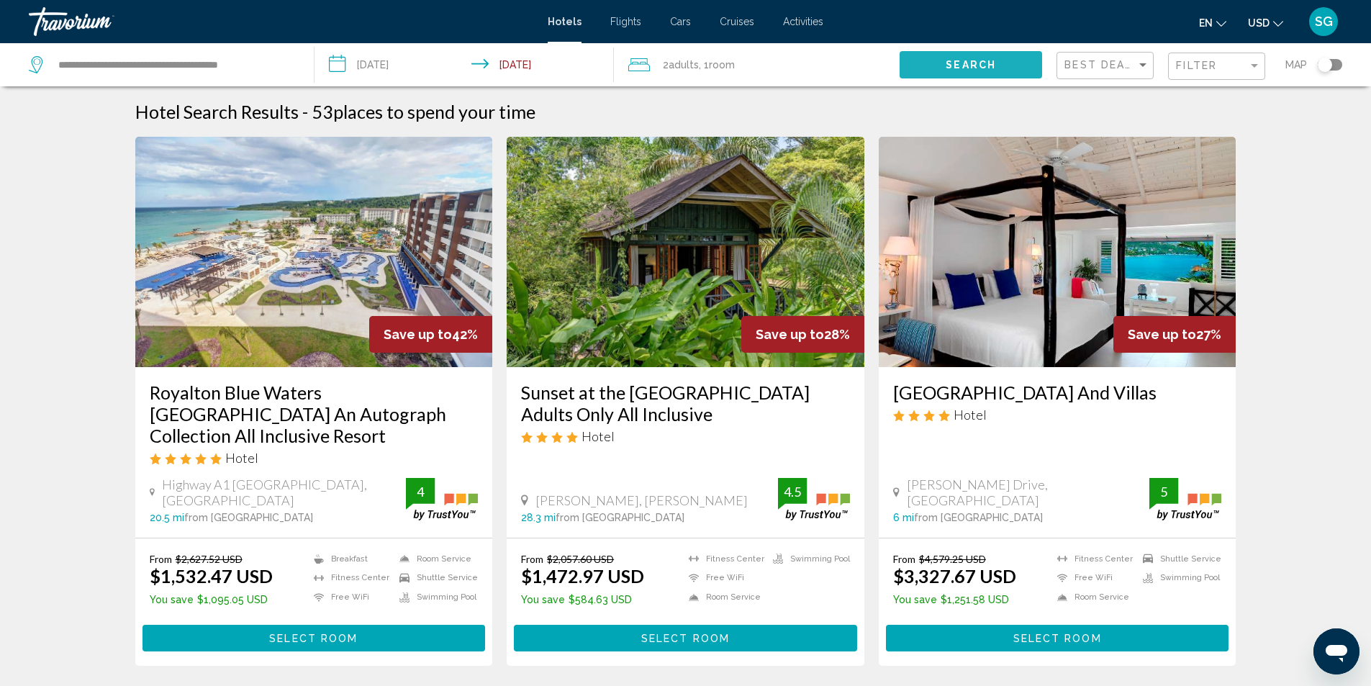
click at [957, 71] on button "Search" at bounding box center [971, 64] width 143 height 27
